Goal: Find contact information: Obtain details needed to contact an individual or organization

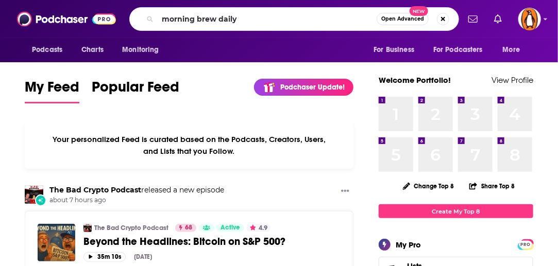
type input "morning brew daily"
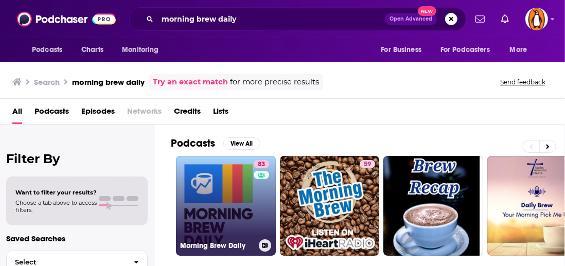
click at [239, 204] on link "83 Morning Brew Daily" at bounding box center [226, 206] width 100 height 100
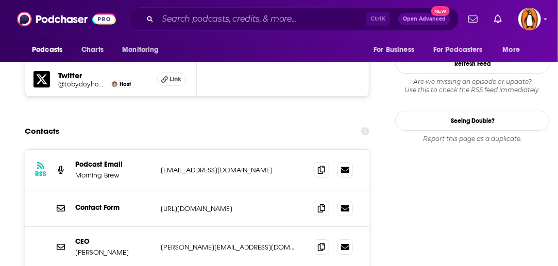
scroll to position [1114, 0]
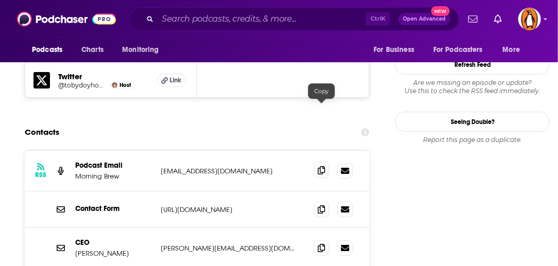
click at [321, 166] on icon at bounding box center [321, 170] width 7 height 8
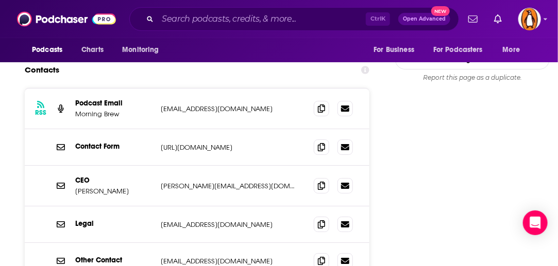
scroll to position [1177, 0]
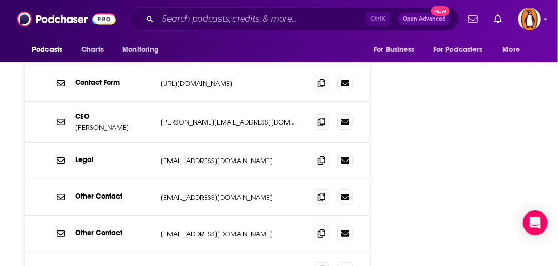
scroll to position [1239, 0]
